Goal: Transaction & Acquisition: Obtain resource

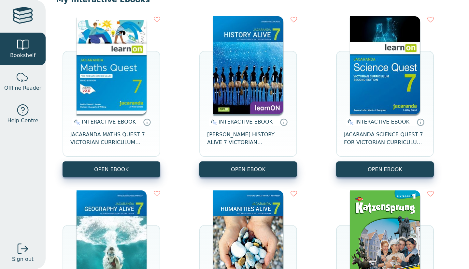
scroll to position [73, 0]
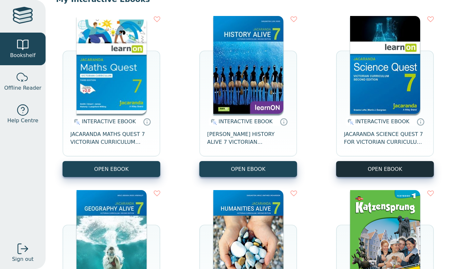
click at [350, 164] on button "OPEN EBOOK" at bounding box center [385, 169] width 98 height 16
click at [346, 171] on button "OPEN EBOOK" at bounding box center [385, 169] width 98 height 16
click at [389, 174] on button "OPEN EBOOK" at bounding box center [385, 169] width 98 height 16
